Goal: Task Accomplishment & Management: Use online tool/utility

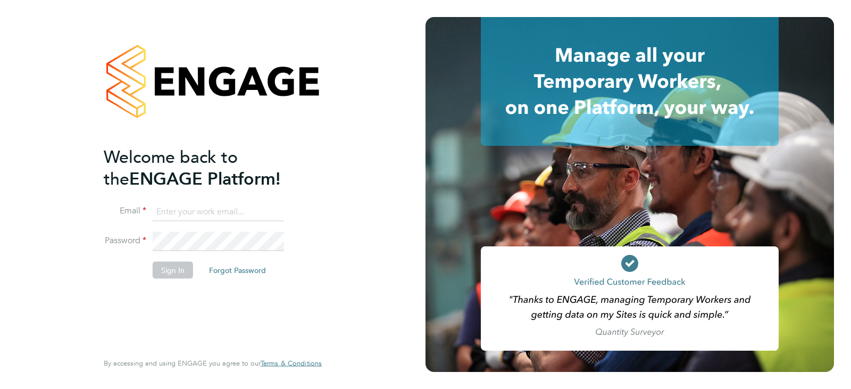
type input "queries@claremontconsulting.com"
drag, startPoint x: 152, startPoint y: 277, endPoint x: 158, endPoint y: 269, distance: 10.2
click at [158, 269] on li "Sign In Forgot Password" at bounding box center [208, 275] width 208 height 28
click at [161, 270] on button "Sign In" at bounding box center [173, 269] width 40 height 17
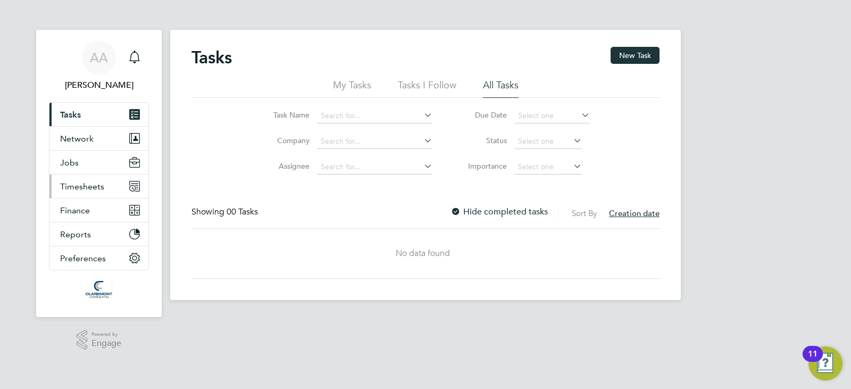
click at [62, 183] on span "Timesheets" at bounding box center [82, 186] width 44 height 10
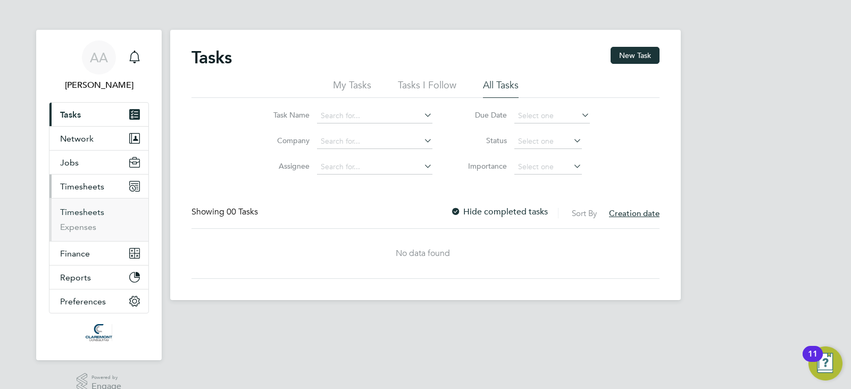
click at [78, 215] on link "Timesheets" at bounding box center [82, 212] width 44 height 10
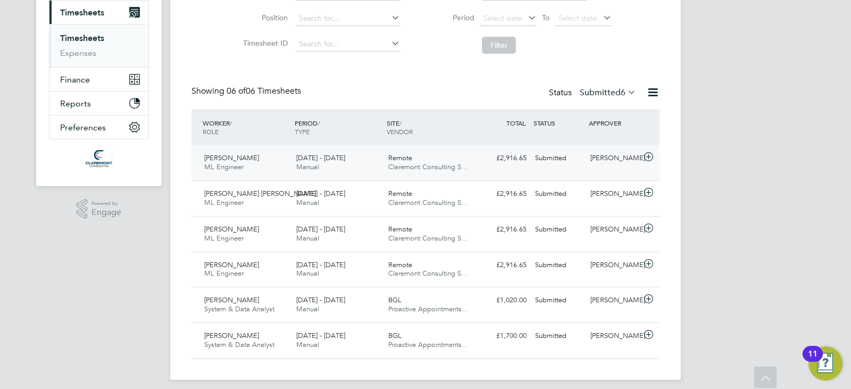
scroll to position [182, 0]
